Goal: Task Accomplishment & Management: Complete application form

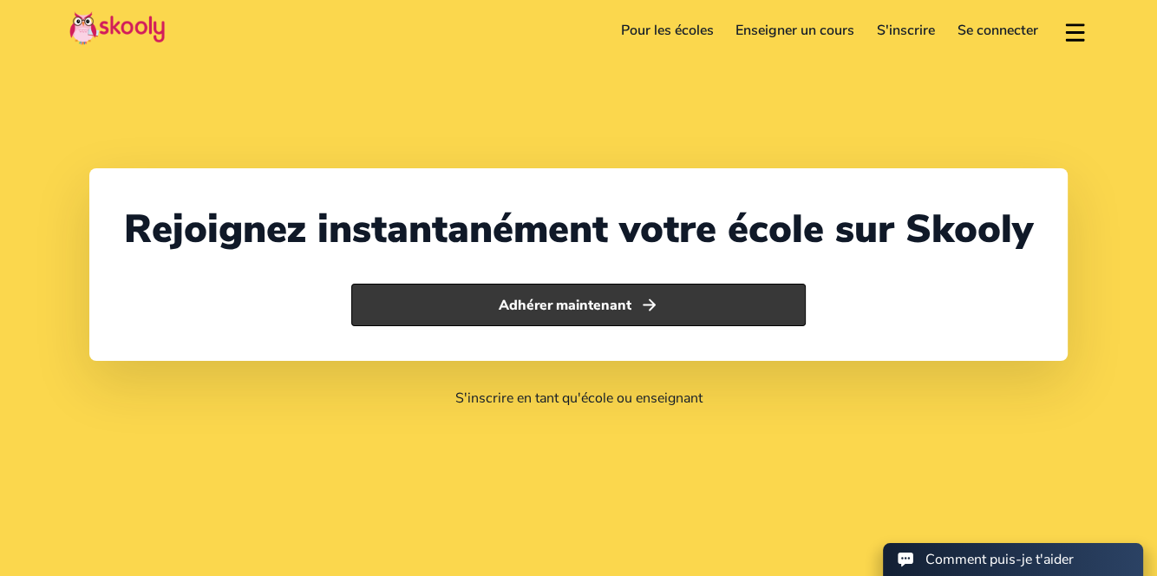
select select "1"
select select "[GEOGRAPHIC_DATA]"
select select "America/New_York"
click at [580, 310] on button "Adhérer maintenant" at bounding box center [578, 305] width 454 height 43
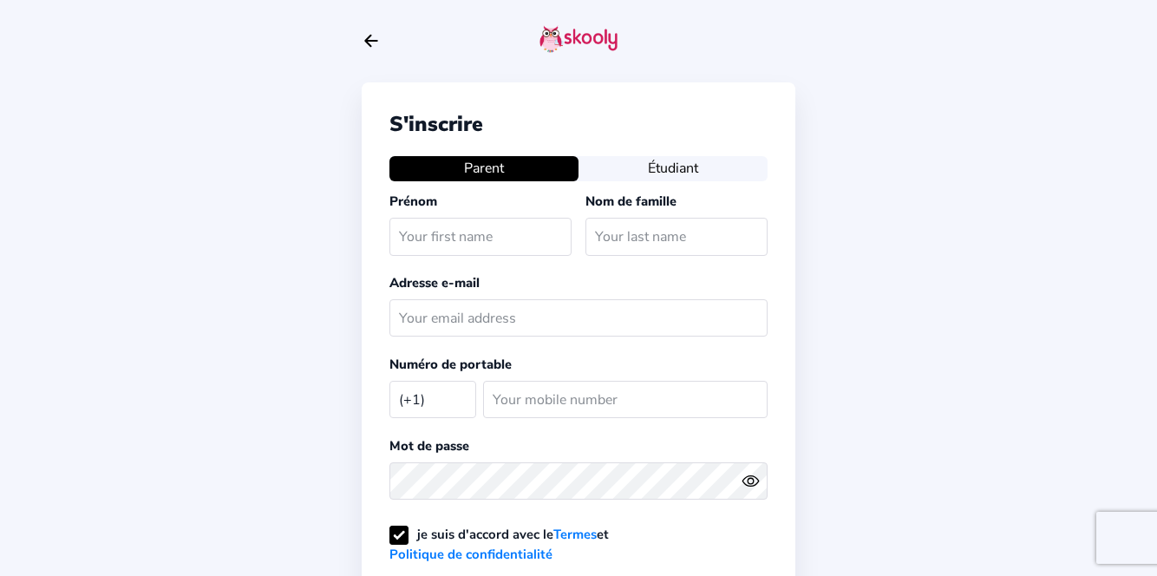
select select "US"
drag, startPoint x: 0, startPoint y: 0, endPoint x: 580, endPoint y: 310, distance: 657.8
click at [580, 310] on input "text" at bounding box center [578, 317] width 378 height 37
click at [875, 283] on div "S'inscrire Parent Étudiant Prénom Nom de famille Adresse e-mail Numéro de porta…" at bounding box center [578, 425] width 1157 height 851
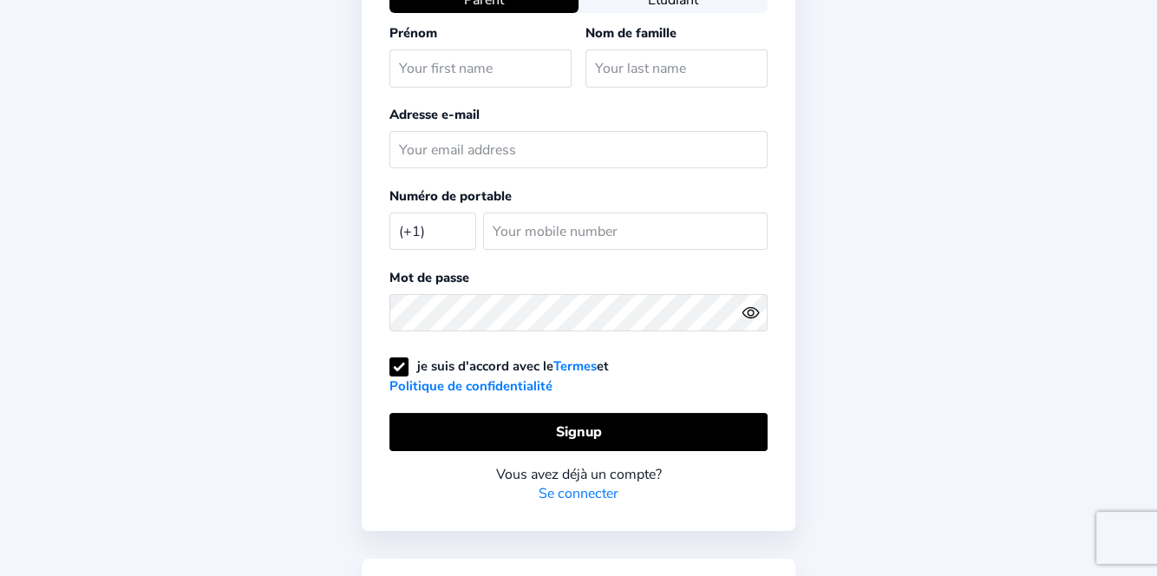
scroll to position [171, 0]
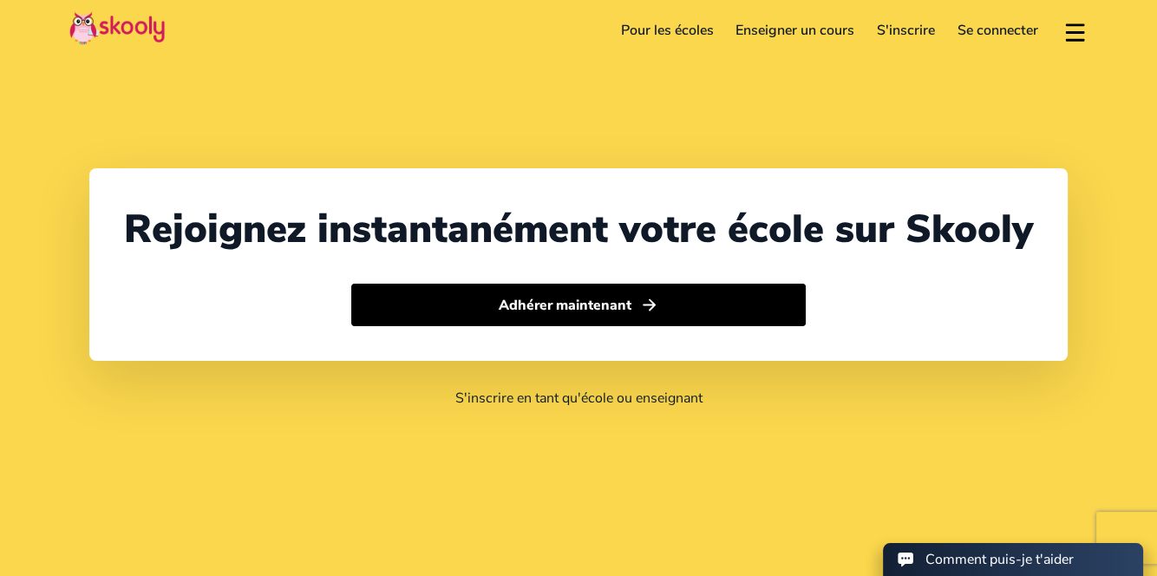
select select "1"
select select "[GEOGRAPHIC_DATA]"
select select "America/New_York"
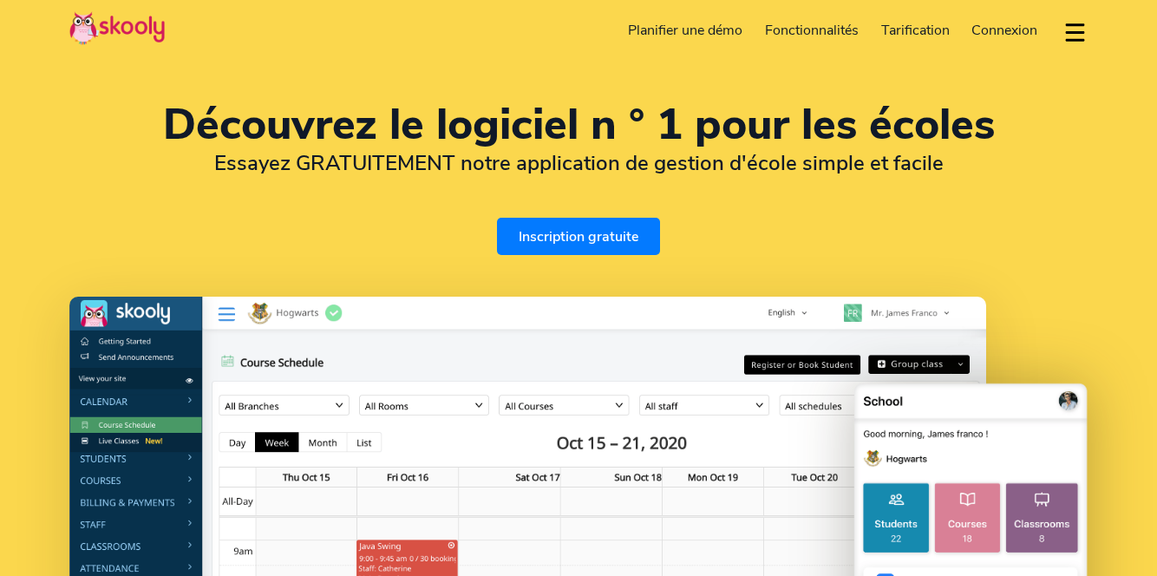
select select "fr"
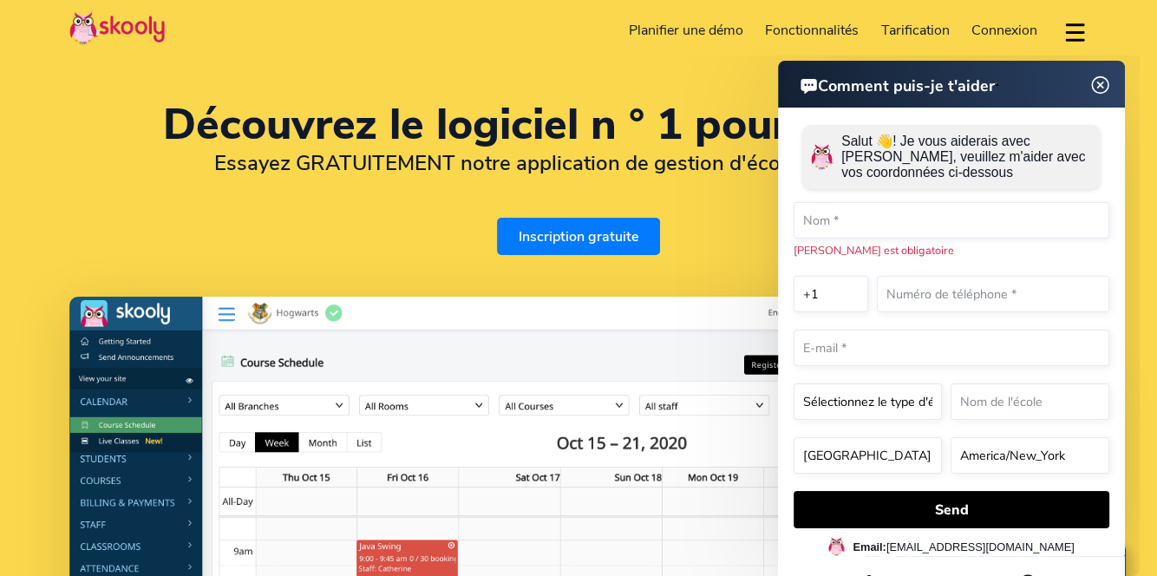
click at [1113, 78] on header "Comment puis-je t'aider" at bounding box center [951, 84] width 347 height 47
click at [1096, 88] on img at bounding box center [1100, 86] width 33 height 22
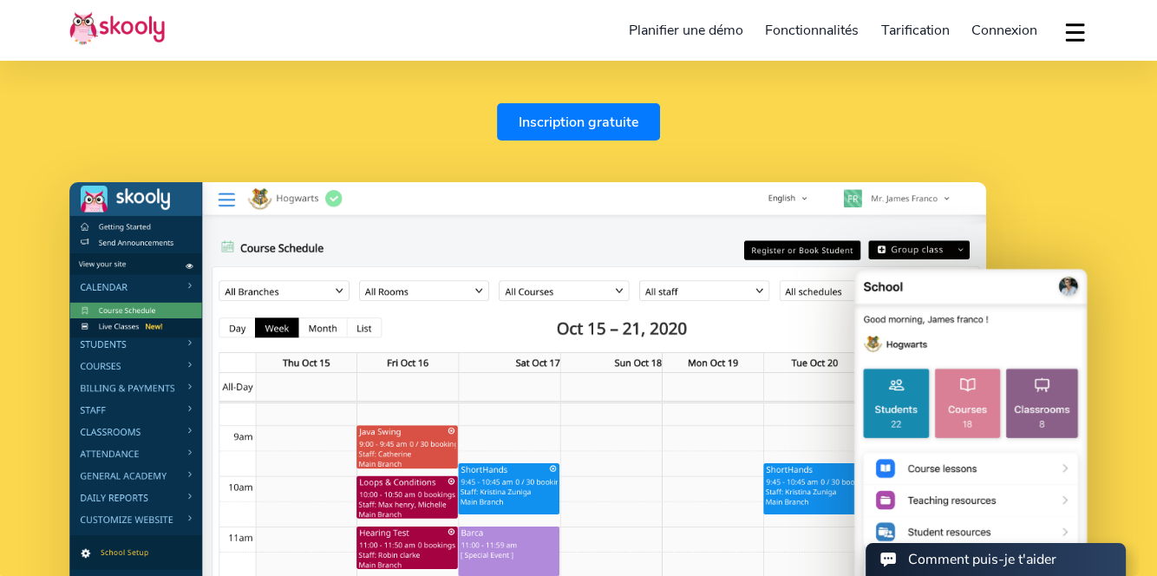
scroll to position [115, 0]
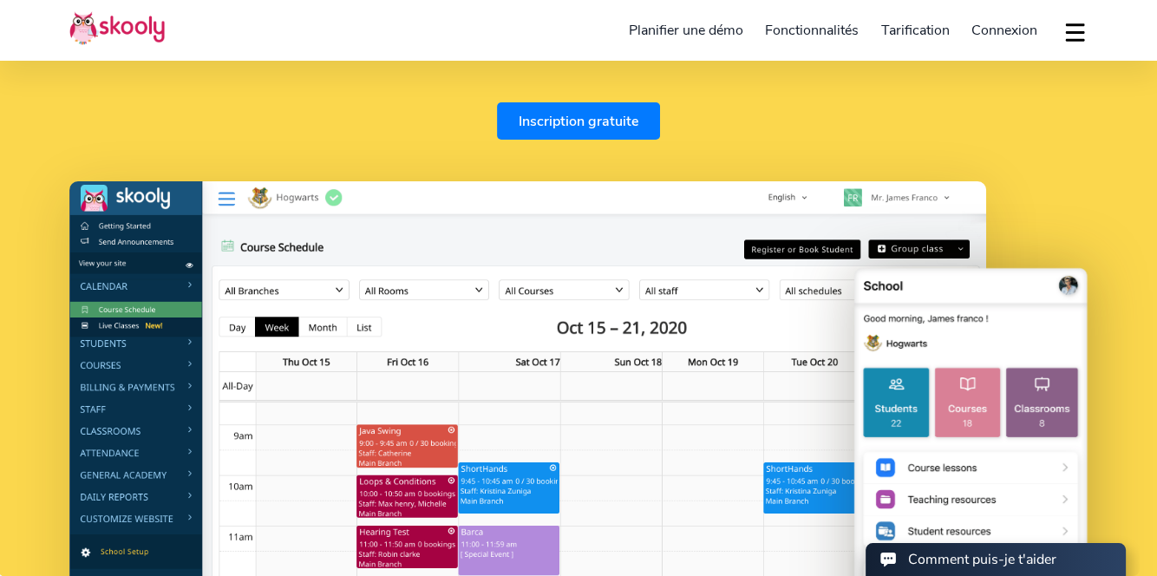
click at [600, 127] on link "Inscription gratuite" at bounding box center [578, 120] width 163 height 37
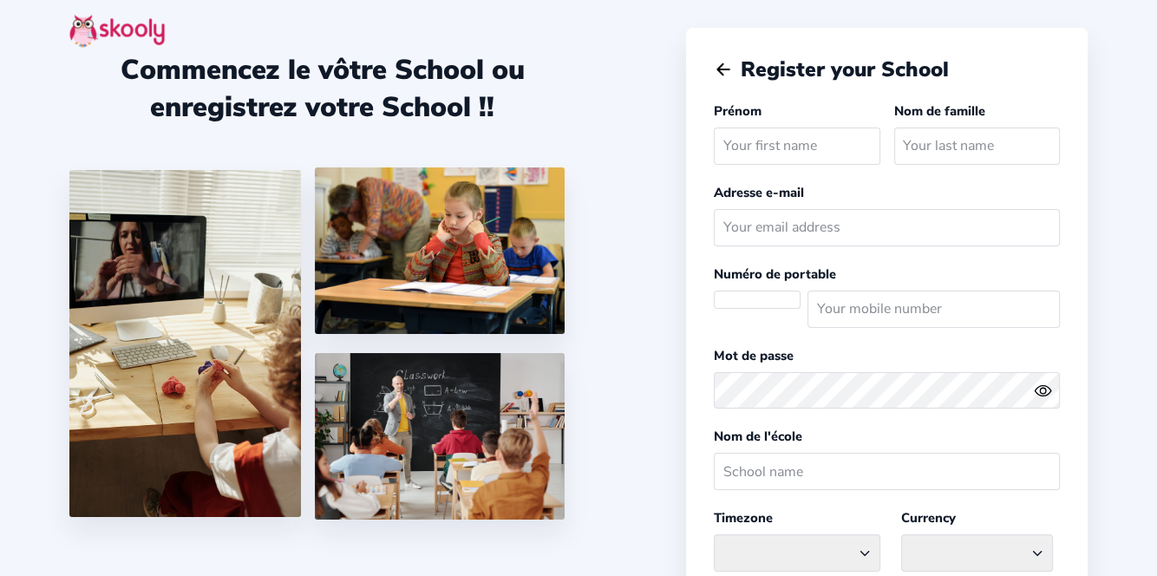
select select
select select "America/New_York"
select select "USD $"
select select "US"
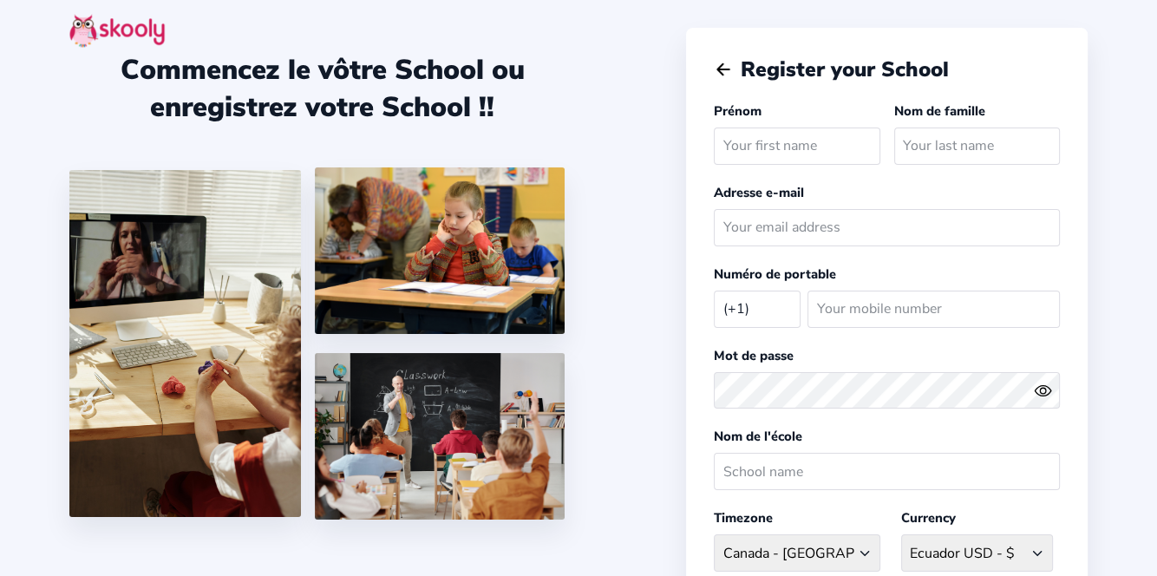
click at [772, 153] on input "text" at bounding box center [797, 145] width 166 height 37
type input "James"
type input "Babingwa"
select select "CD"
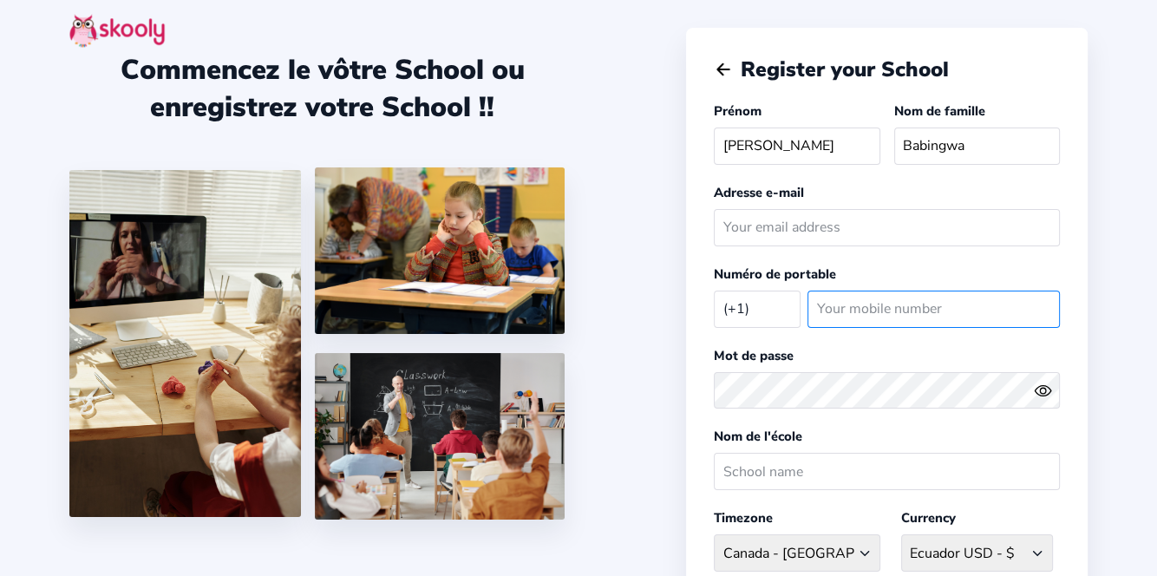
type input "978122093"
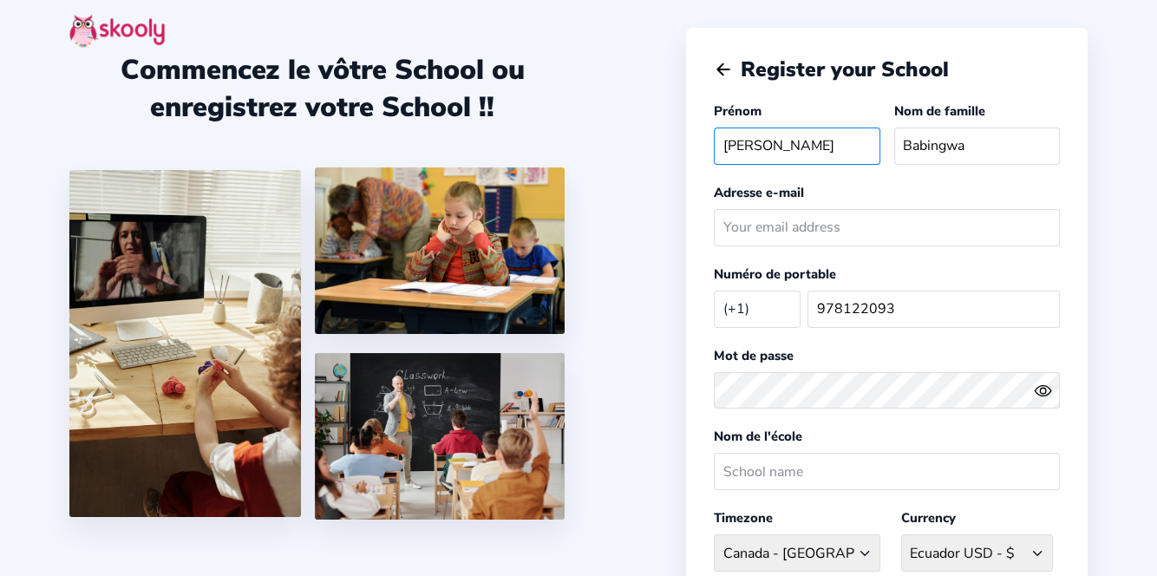
select select "[GEOGRAPHIC_DATA]/[GEOGRAPHIC_DATA]"
select select "CDF FC"
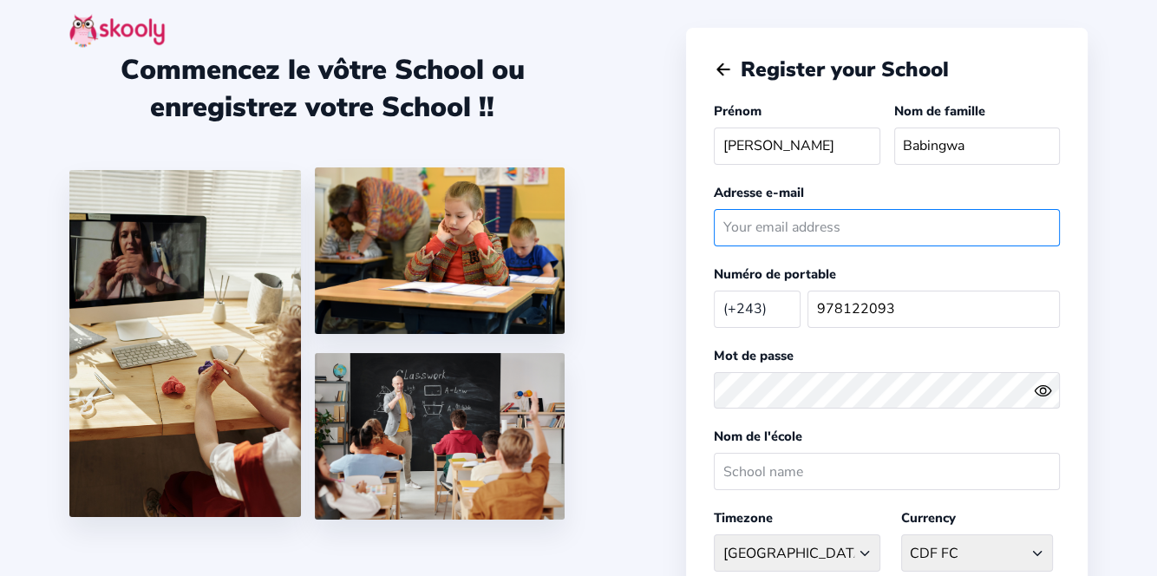
click at [785, 226] on input "email" at bounding box center [887, 227] width 346 height 37
type input "jamesbabingwa@outlook.com"
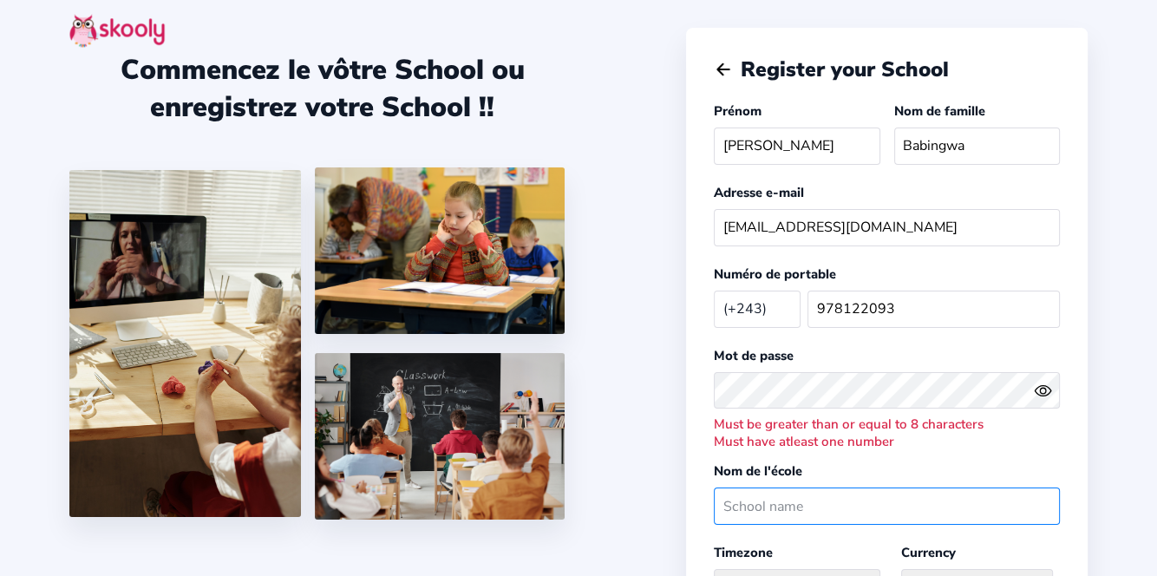
click at [855, 505] on input "text" at bounding box center [887, 505] width 346 height 37
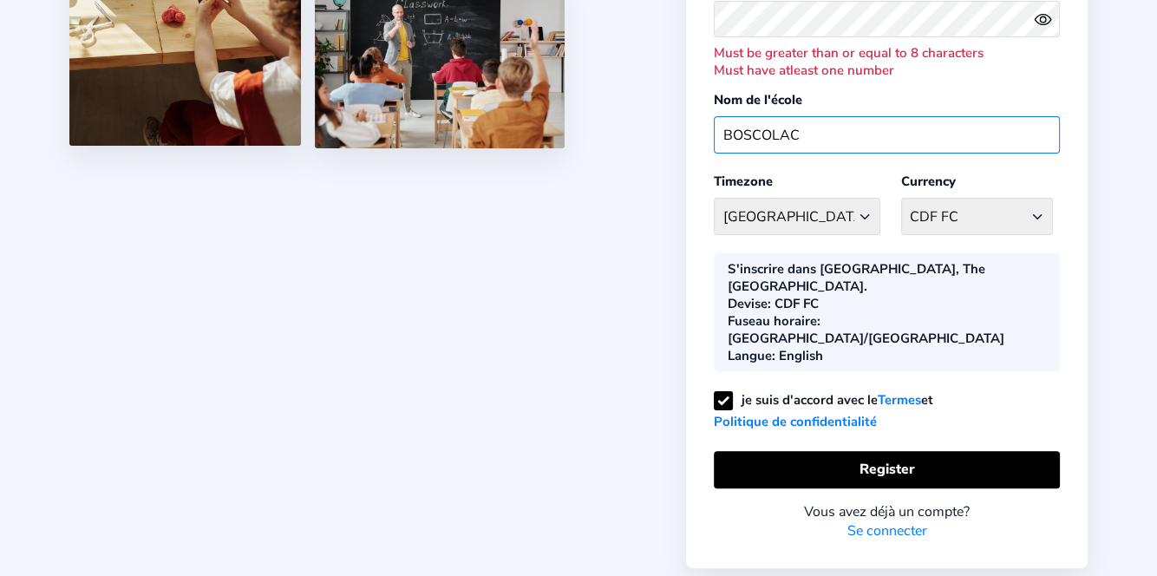
scroll to position [372, 0]
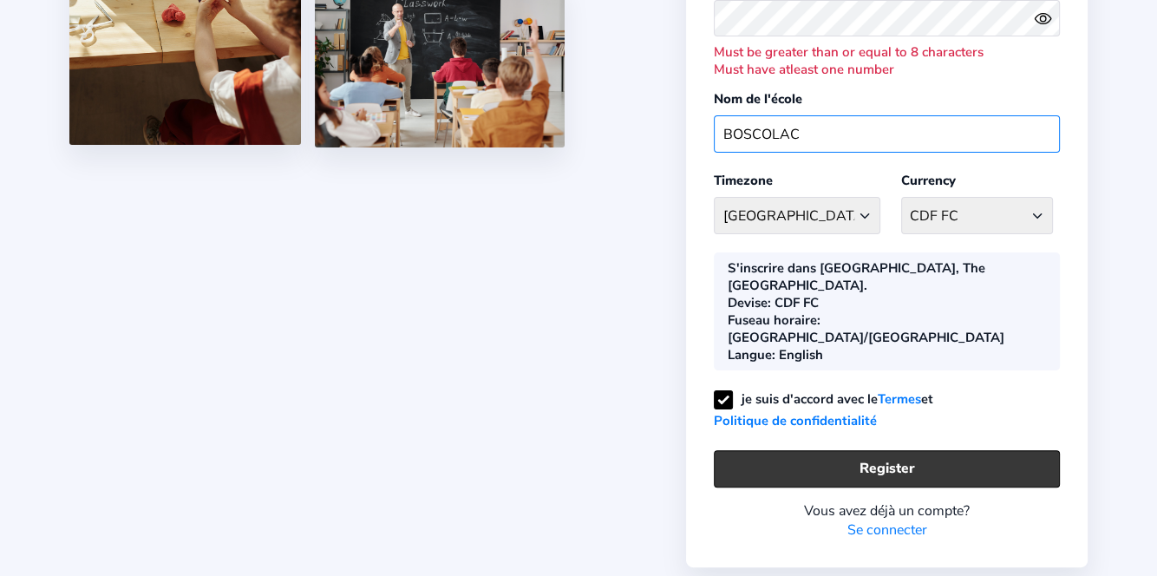
type input "BOSCOLAC"
click at [889, 450] on button "Register" at bounding box center [887, 468] width 346 height 37
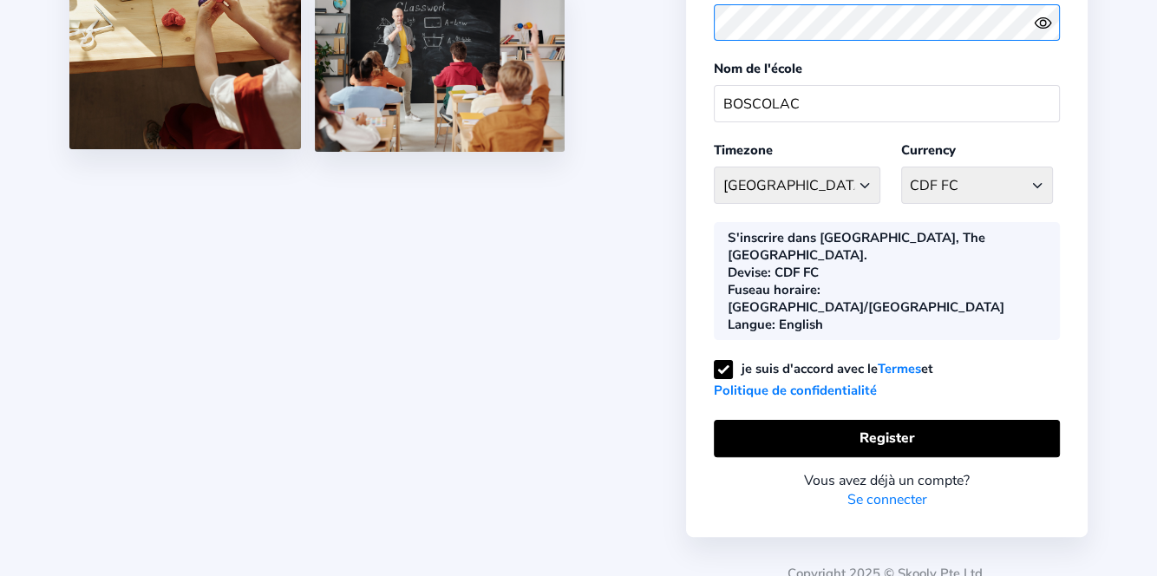
scroll to position [349, 0]
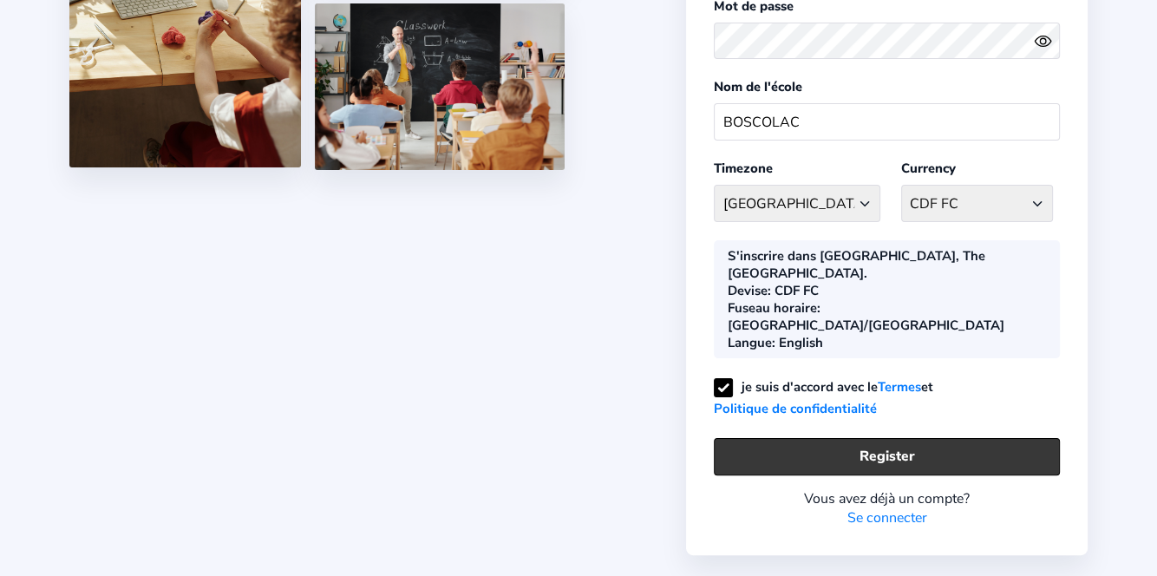
click at [864, 438] on button "Register" at bounding box center [887, 456] width 346 height 37
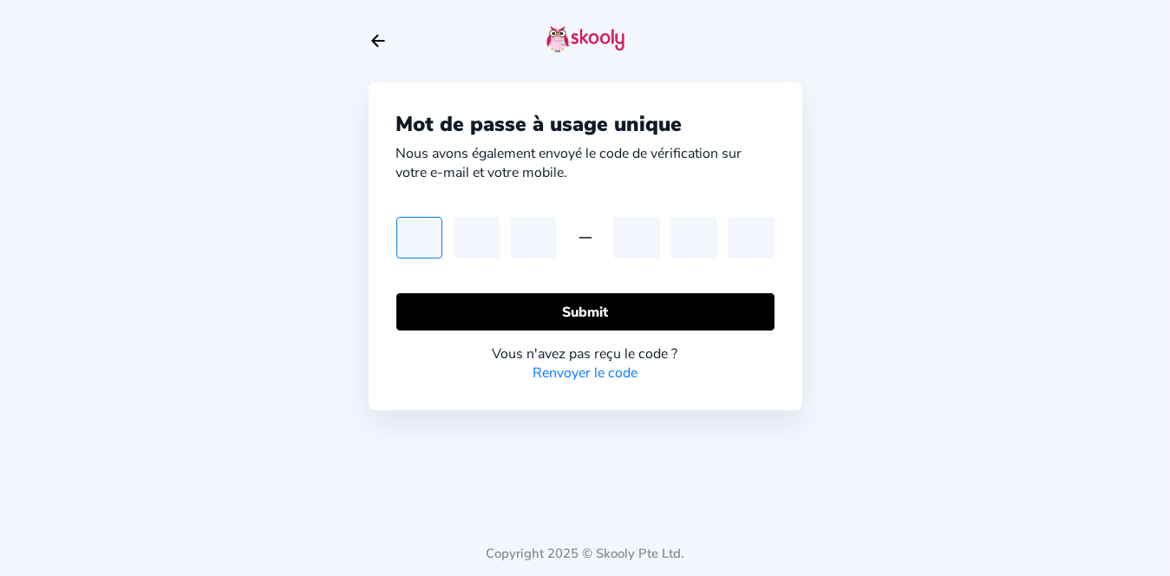
type input "7"
type input "6"
type input "8"
type input "0"
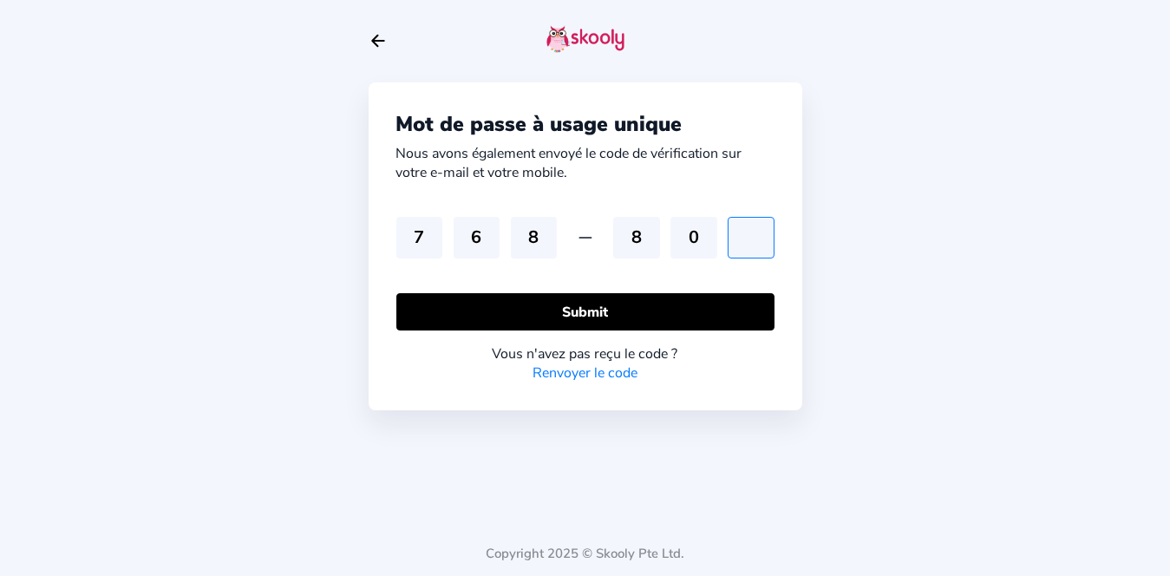
type input "0"
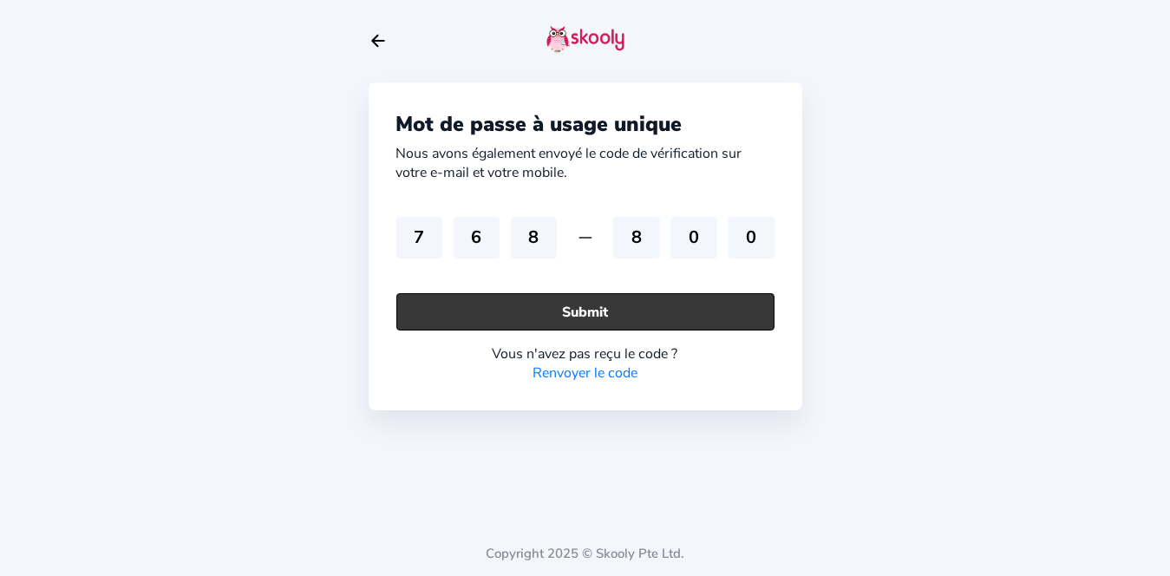
click at [565, 319] on button "Submit" at bounding box center [585, 311] width 378 height 37
